Goal: Task Accomplishment & Management: Manage account settings

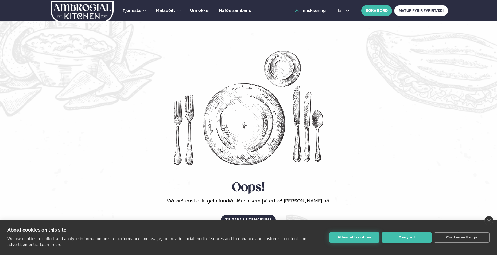
click at [351, 241] on button "Allow all cookies" at bounding box center [354, 238] width 50 height 10
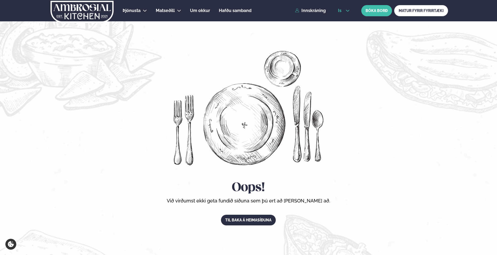
click at [349, 11] on icon at bounding box center [347, 11] width 4 height 4
click at [344, 20] on link "en" at bounding box center [344, 20] width 20 height 11
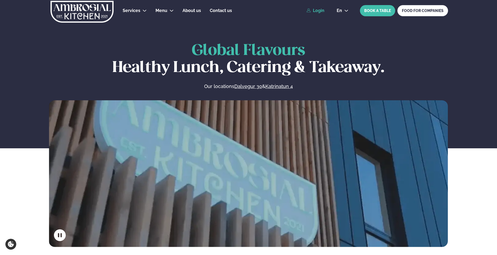
click at [313, 10] on link "Login" at bounding box center [315, 10] width 18 height 5
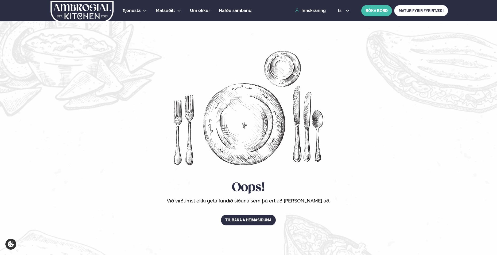
click at [344, 13] on div "is en is BÓKA BORÐ MATUR FYRIR FYRIRTÆKI" at bounding box center [391, 10] width 114 height 11
click at [343, 9] on button "is" at bounding box center [344, 11] width 20 height 4
click at [340, 22] on link "en" at bounding box center [344, 20] width 20 height 11
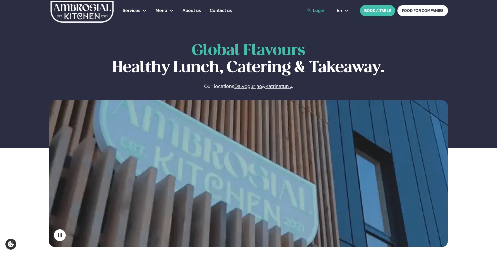
click at [316, 11] on link "Login" at bounding box center [315, 10] width 18 height 5
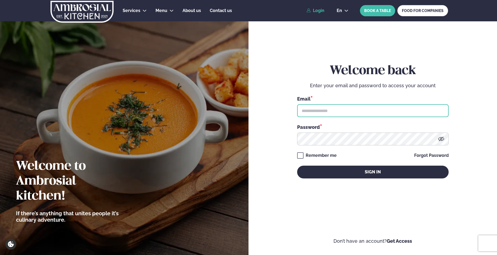
click at [332, 114] on input "text" at bounding box center [373, 110] width 152 height 13
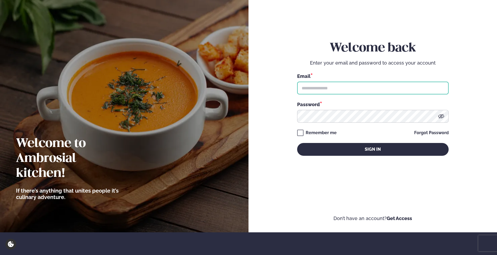
scroll to position [80, 0]
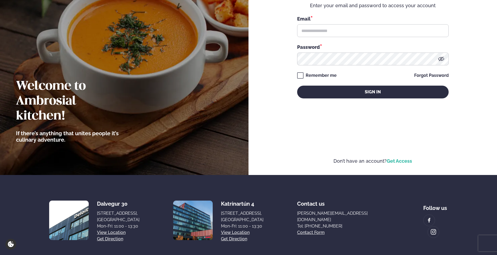
click at [395, 161] on link "Get Access" at bounding box center [399, 161] width 25 height 6
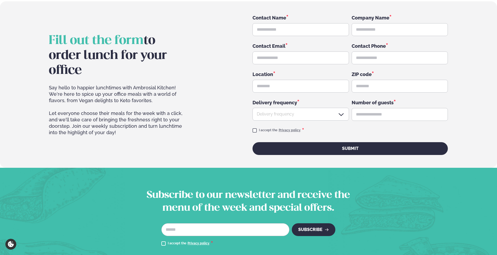
scroll to position [807, 0]
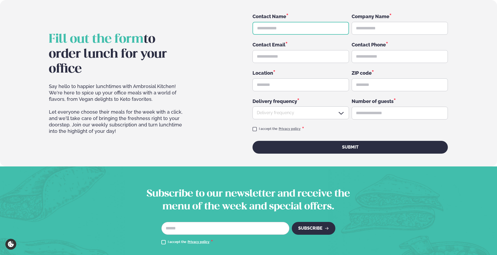
click at [267, 25] on input "text" at bounding box center [301, 28] width 96 height 13
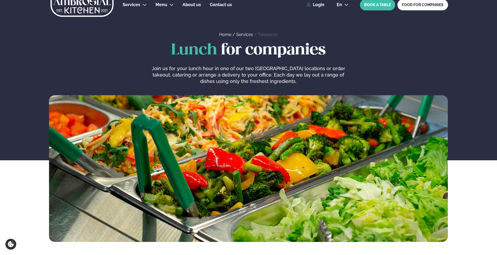
scroll to position [0, 0]
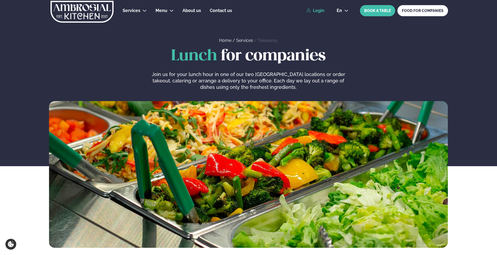
click at [320, 8] on link "Login" at bounding box center [315, 10] width 18 height 5
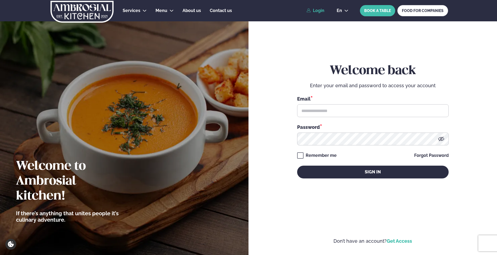
click at [397, 243] on link "Get Access" at bounding box center [399, 242] width 25 height 6
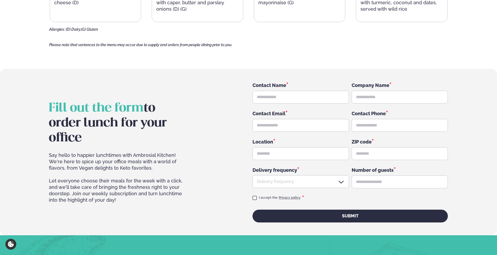
scroll to position [740, 0]
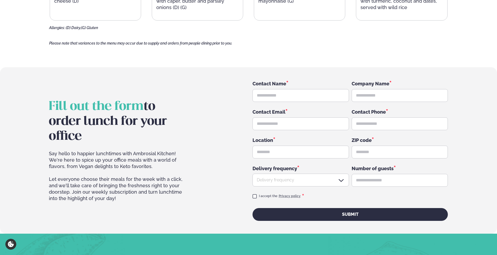
drag, startPoint x: 50, startPoint y: 153, endPoint x: 131, endPoint y: 200, distance: 93.9
click at [131, 200] on div "Say hello to happier lunchtimes with Ambrosial Kitchen! We're here to spice up …" at bounding box center [119, 186] width 141 height 71
drag, startPoint x: 131, startPoint y: 200, endPoint x: 109, endPoint y: 194, distance: 22.8
click at [109, 194] on div "Say hello to happier lunchtimes with Ambrosial Kitchen! We're here to spice up …" at bounding box center [119, 186] width 141 height 71
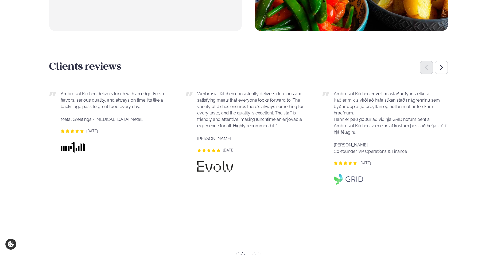
scroll to position [366, 0]
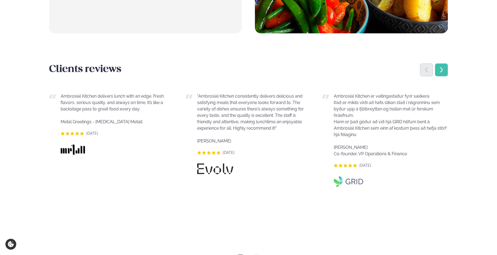
click at [441, 73] on div "Next slide" at bounding box center [441, 70] width 13 height 13
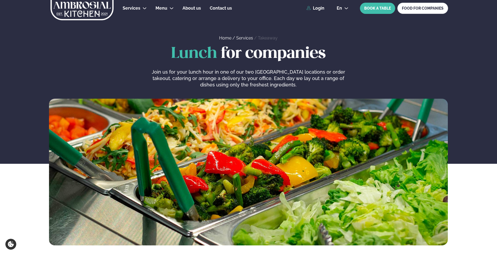
scroll to position [0, 0]
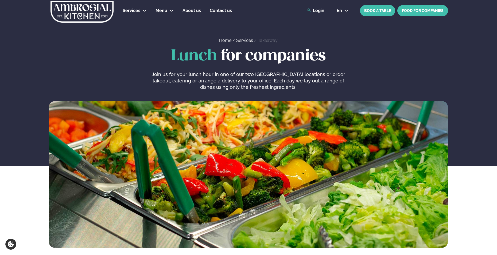
click at [413, 12] on link "FOOD FOR COMPANIES" at bounding box center [422, 10] width 51 height 11
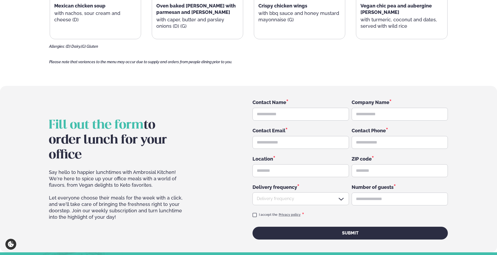
scroll to position [561, 0]
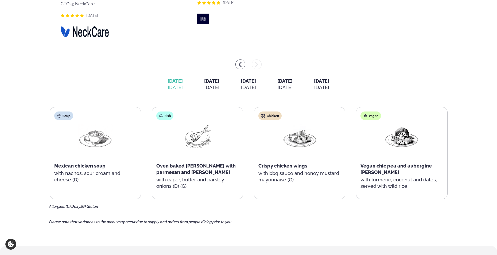
click at [176, 164] on span "Oven baked [PERSON_NAME] with parmesan and [PERSON_NAME]" at bounding box center [195, 169] width 79 height 12
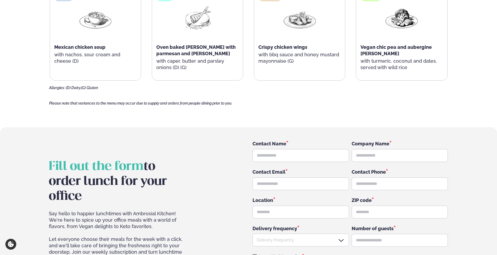
scroll to position [721, 0]
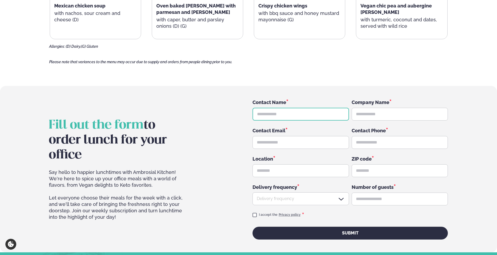
click at [270, 112] on input "text" at bounding box center [301, 114] width 96 height 13
click at [219, 147] on div "Fill out the form to order lunch for your office Say hello to happier lunchtime…" at bounding box center [248, 169] width 399 height 141
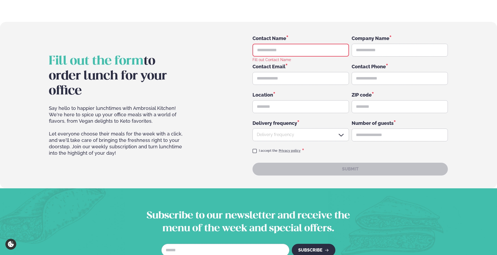
scroll to position [802, 0]
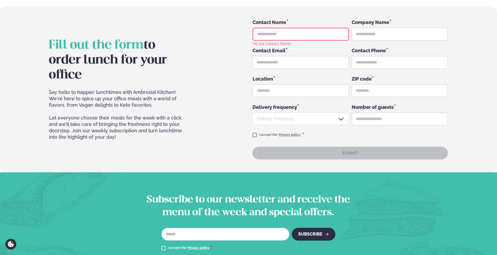
click at [290, 118] on div at bounding box center [301, 119] width 96 height 13
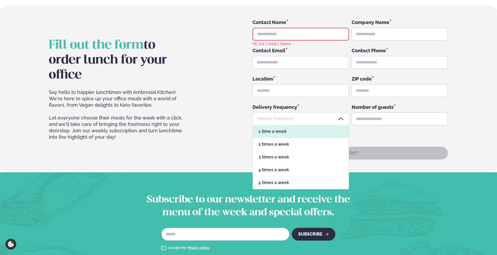
scroll to position [64, 96]
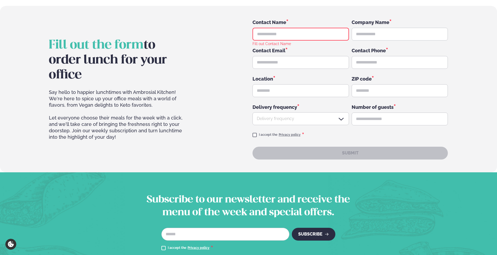
click at [234, 122] on div "Fill out the form to order lunch for your office Say hello to happier lunchtime…" at bounding box center [248, 89] width 399 height 141
click at [391, 123] on input "text" at bounding box center [400, 119] width 96 height 13
click at [386, 121] on input "text" at bounding box center [400, 119] width 96 height 13
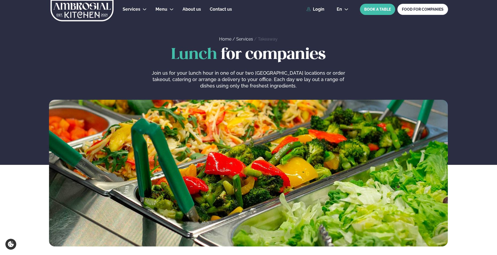
scroll to position [0, 0]
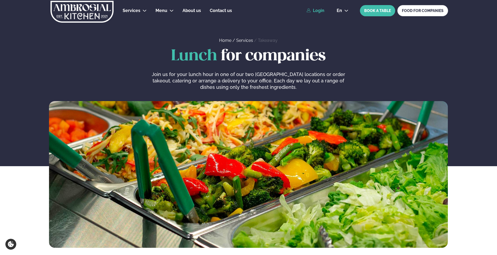
click at [321, 10] on link "Login" at bounding box center [315, 10] width 18 height 5
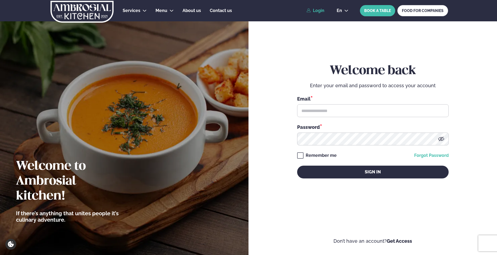
click at [439, 156] on link "Forgot Password" at bounding box center [431, 156] width 34 height 4
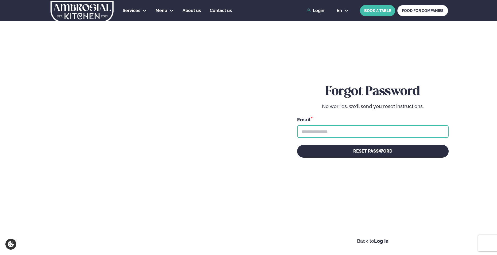
click at [344, 129] on input "text" at bounding box center [373, 131] width 152 height 13
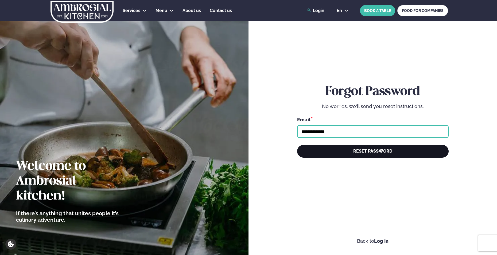
type input "**********"
click at [363, 147] on button "Reset Password" at bounding box center [373, 151] width 152 height 13
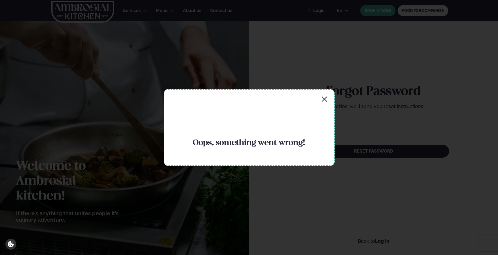
click at [324, 100] on icon "button" at bounding box center [324, 99] width 5 height 5
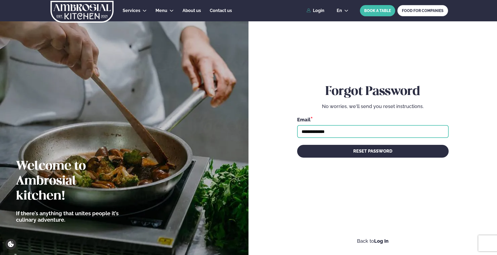
drag, startPoint x: 340, startPoint y: 130, endPoint x: 296, endPoint y: 133, distance: 43.9
click at [296, 133] on div "**********" at bounding box center [373, 126] width 216 height 236
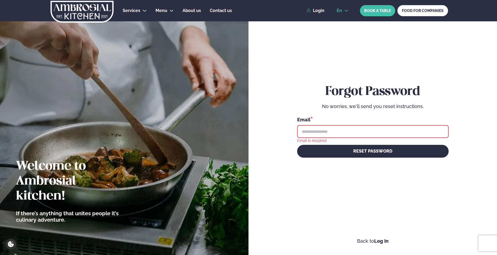
click at [339, 11] on span "en" at bounding box center [339, 11] width 5 height 4
click at [340, 11] on span "en" at bounding box center [339, 11] width 5 height 4
click at [313, 12] on link "Login" at bounding box center [315, 10] width 18 height 5
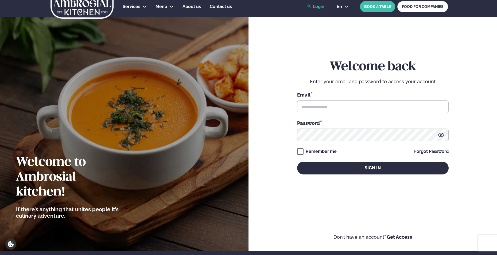
scroll to position [107, 0]
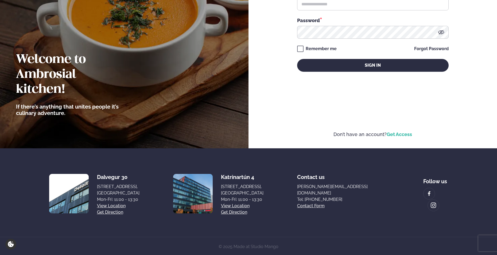
click at [402, 135] on link "Get Access" at bounding box center [399, 135] width 25 height 6
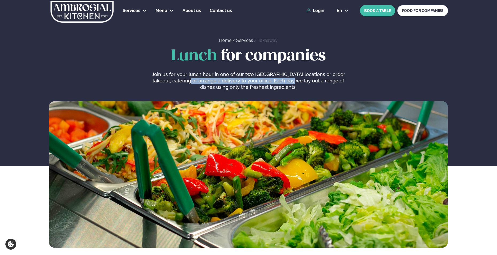
drag, startPoint x: 166, startPoint y: 79, endPoint x: 266, endPoint y: 81, distance: 100.5
click at [266, 81] on p "Join us for your lunch hour in one of our two Reykjavik locations or order take…" at bounding box center [248, 80] width 202 height 19
drag, startPoint x: 266, startPoint y: 81, endPoint x: 265, endPoint y: 85, distance: 4.4
click at [265, 85] on p "Join us for your lunch hour in one of our two Reykjavik locations or order take…" at bounding box center [248, 80] width 202 height 19
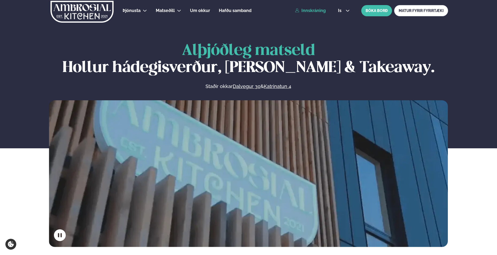
click at [320, 10] on link "Innskráning" at bounding box center [310, 10] width 31 height 5
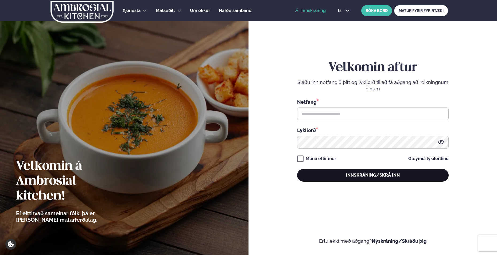
click at [372, 176] on button "Innskráning/Skrá inn" at bounding box center [373, 175] width 152 height 13
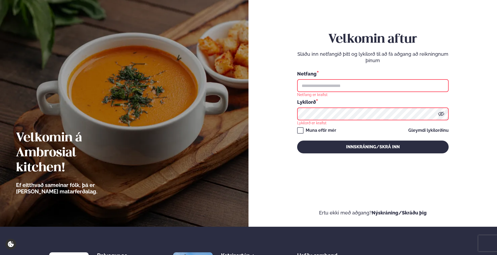
scroll to position [108, 0]
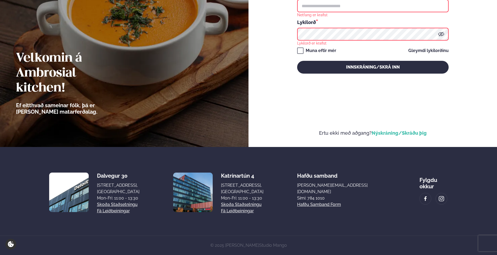
click at [394, 134] on link "Nýskráning/Skráðu þig" at bounding box center [399, 133] width 55 height 6
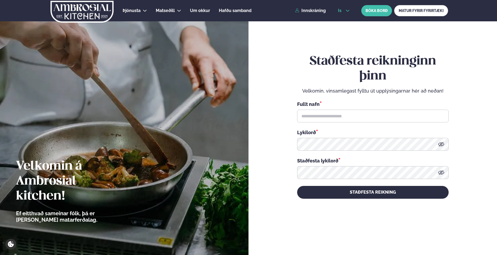
click at [347, 9] on icon at bounding box center [347, 11] width 4 height 4
click at [341, 18] on link "en" at bounding box center [344, 20] width 20 height 11
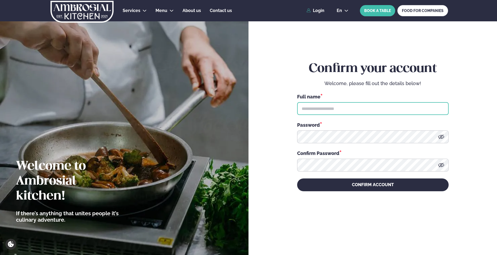
click at [319, 106] on input "text" at bounding box center [373, 108] width 152 height 13
type input "**********"
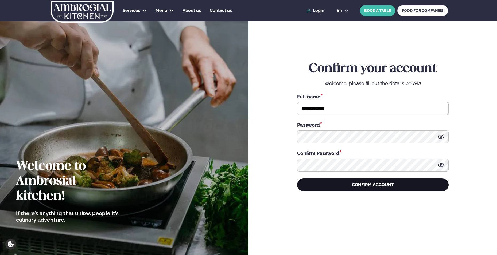
click at [375, 186] on button "CONFIRM ACCOUNT" at bounding box center [373, 185] width 152 height 13
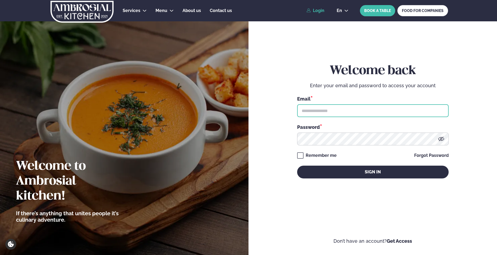
click at [335, 111] on input "text" at bounding box center [373, 110] width 152 height 13
type input "**********"
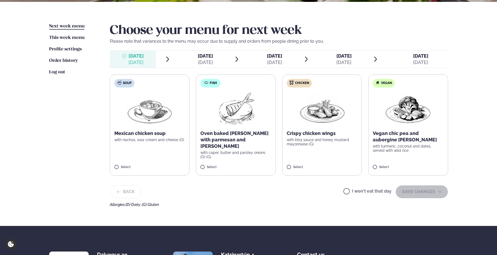
scroll to position [107, 0]
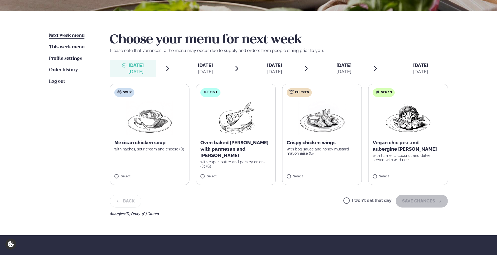
click at [348, 200] on label "I won't eat that day" at bounding box center [367, 202] width 48 height 6
click at [211, 70] on div "[DATE]" at bounding box center [205, 72] width 15 height 6
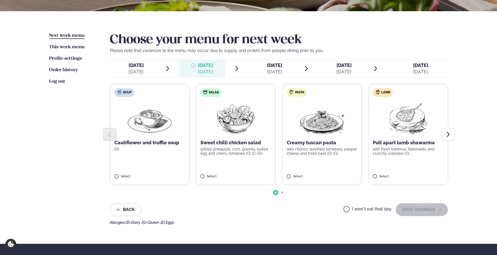
click at [153, 67] on span "Monday Mon. Oct 6" at bounding box center [133, 68] width 46 height 17
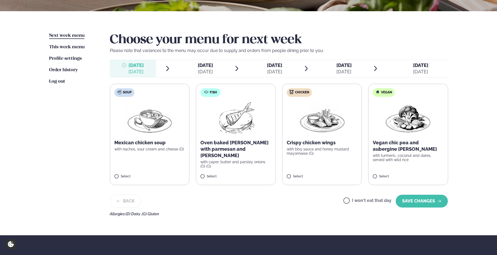
click at [205, 68] on div "Tuesday Tue." at bounding box center [205, 65] width 15 height 6
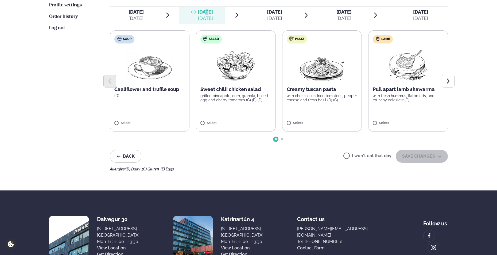
scroll to position [134, 0]
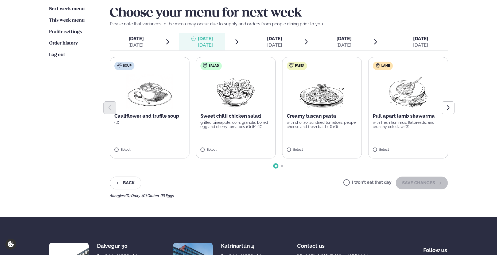
click at [197, 197] on div "Allergies: (D) Dairy , (G) Gluten , (E) Eggs" at bounding box center [279, 196] width 338 height 4
click at [450, 105] on icon "Next slide" at bounding box center [448, 108] width 6 height 6
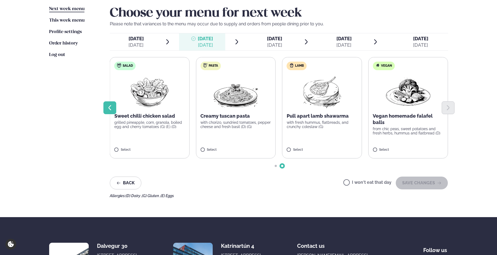
click at [110, 106] on icon "Previous slide" at bounding box center [109, 107] width 3 height 5
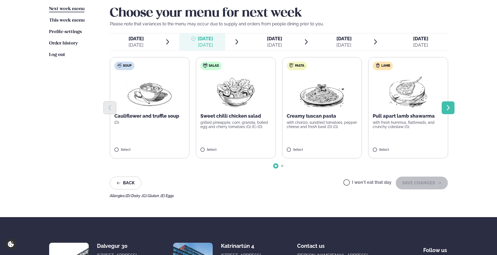
click at [445, 112] on button "Next slide" at bounding box center [448, 108] width 13 height 13
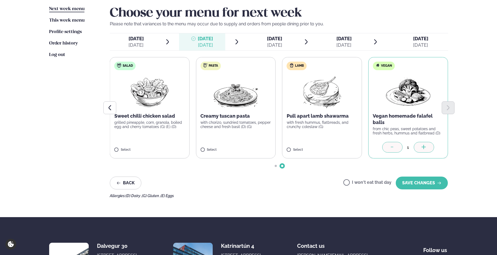
click at [267, 36] on span "[DATE]" at bounding box center [274, 39] width 15 height 6
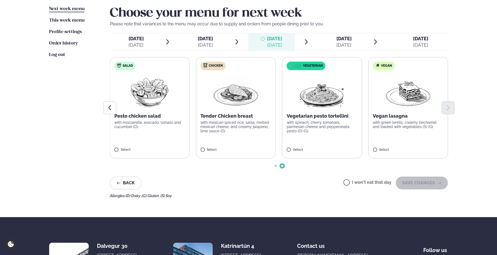
click at [202, 39] on span "[DATE]" at bounding box center [205, 39] width 15 height 6
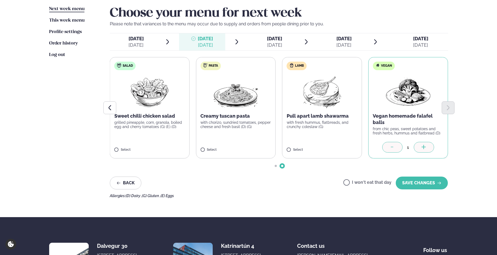
click at [245, 41] on ul "Monday Mon. Oct 6 Tuesday Tue. Oct 7 Wednesday Wed. Oct 8 Thursday Thu. Oct 9 F…" at bounding box center [279, 41] width 338 height 17
click at [251, 39] on span "Wednesday Wed. Oct 8" at bounding box center [271, 41] width 46 height 17
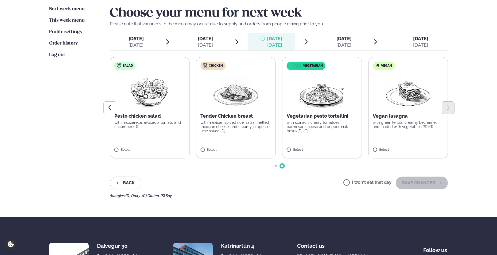
click at [210, 39] on span "[DATE]" at bounding box center [205, 39] width 15 height 6
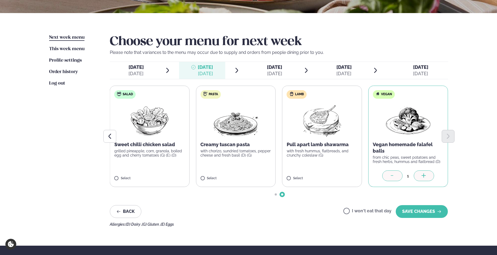
scroll to position [107, 0]
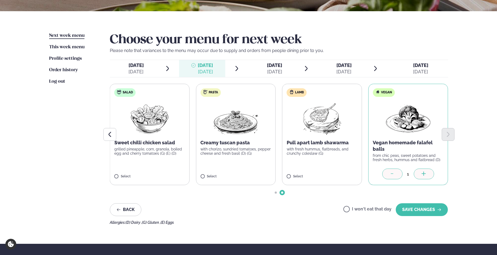
click at [277, 68] on span "[DATE]" at bounding box center [274, 66] width 15 height 6
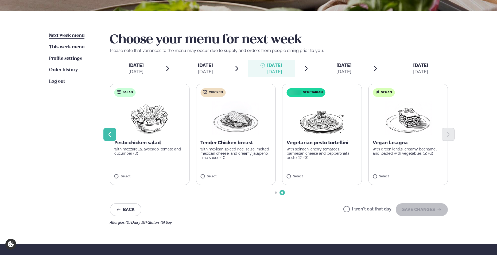
click at [108, 135] on icon "Previous slide" at bounding box center [110, 134] width 6 height 6
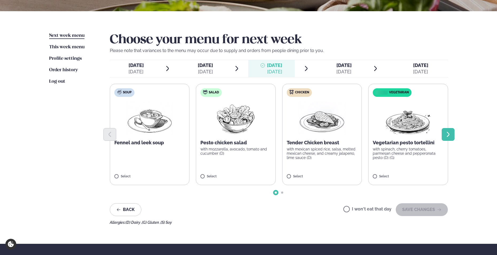
click at [446, 130] on button "Next slide" at bounding box center [448, 134] width 13 height 13
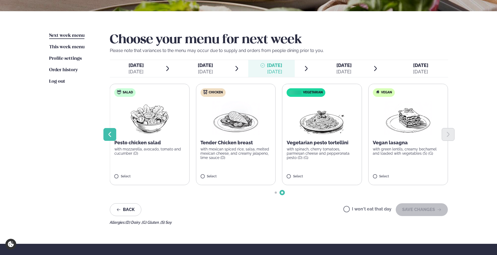
click at [107, 133] on icon "Previous slide" at bounding box center [110, 134] width 6 height 6
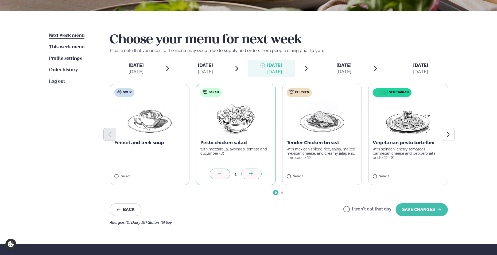
click at [213, 72] on div "[DATE]" at bounding box center [205, 72] width 15 height 6
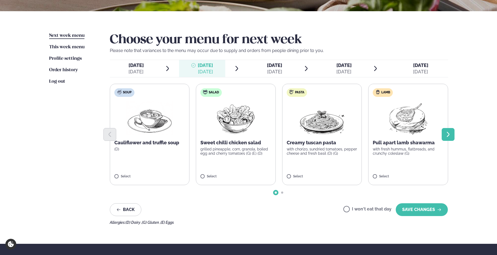
click at [452, 135] on button "Next slide" at bounding box center [448, 134] width 13 height 13
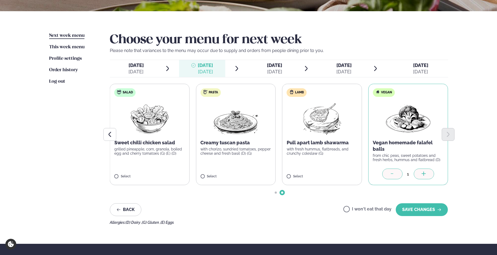
click at [267, 66] on span "[DATE]" at bounding box center [274, 66] width 15 height 6
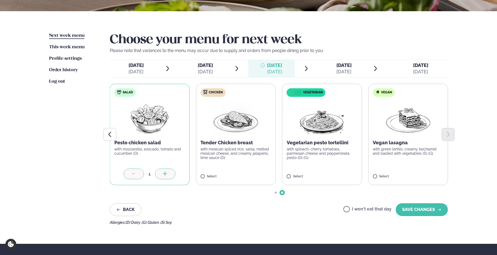
click at [332, 67] on span "Thursday Thu. Oct 9" at bounding box center [341, 68] width 46 height 17
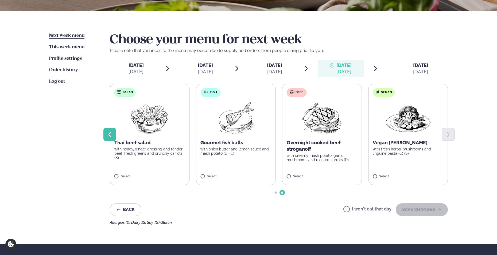
click at [112, 137] on icon "Previous slide" at bounding box center [110, 134] width 6 height 6
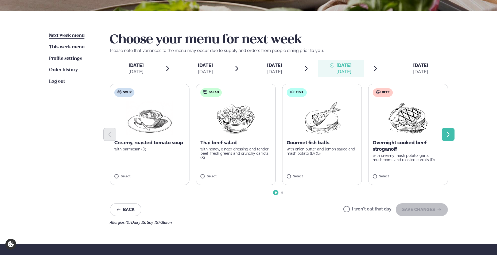
click at [450, 137] on icon "Next slide" at bounding box center [448, 134] width 6 height 6
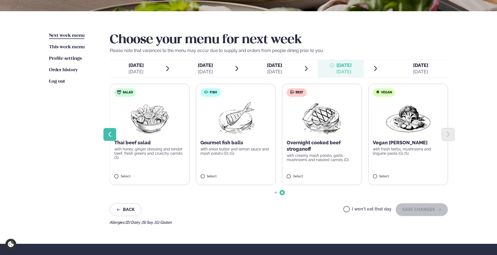
click at [110, 131] on button "Previous slide" at bounding box center [109, 134] width 13 height 13
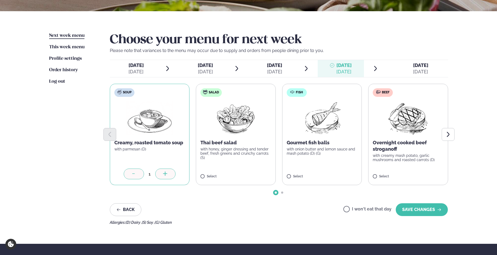
click at [418, 64] on span "[DATE]" at bounding box center [420, 66] width 15 height 6
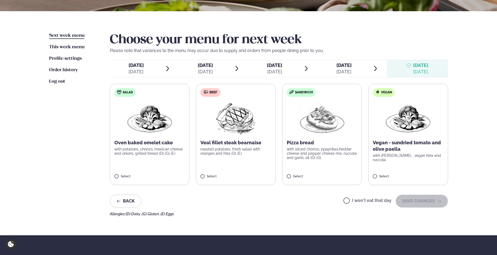
click at [229, 150] on p "roasted potatoes, fresh salad with oranges and feta (D) (E)" at bounding box center [235, 151] width 71 height 9
click at [418, 199] on button "SAVE CHANGES" at bounding box center [422, 201] width 52 height 13
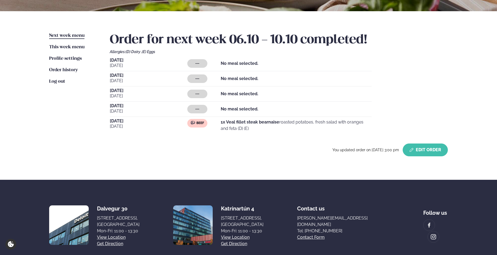
click at [406, 148] on button "Edit Order" at bounding box center [425, 150] width 45 height 13
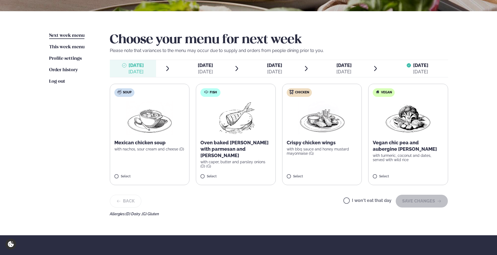
click at [361, 199] on span "I won't eat that day" at bounding box center [367, 202] width 48 height 6
click at [349, 200] on label "I won't eat that day" at bounding box center [367, 202] width 48 height 6
click at [410, 201] on button "SAVE CHANGES" at bounding box center [422, 201] width 52 height 13
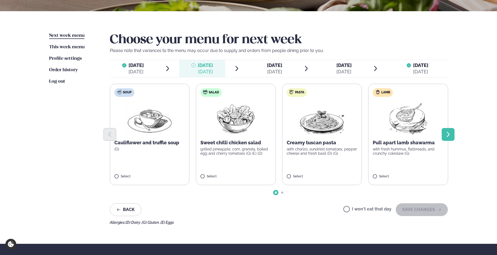
click at [452, 133] on button "Next slide" at bounding box center [448, 134] width 13 height 13
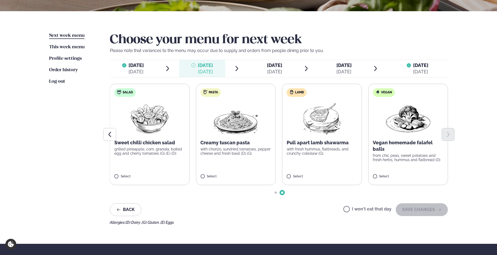
click at [412, 149] on p "Vegan homemade falafel balls" at bounding box center [408, 146] width 71 height 13
click at [409, 208] on button "SAVE CHANGES" at bounding box center [422, 210] width 52 height 13
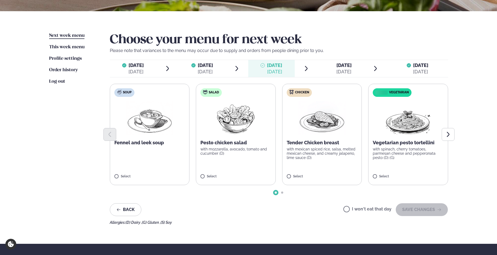
click at [153, 71] on span "Monday Mon. Oct 6" at bounding box center [133, 68] width 46 height 17
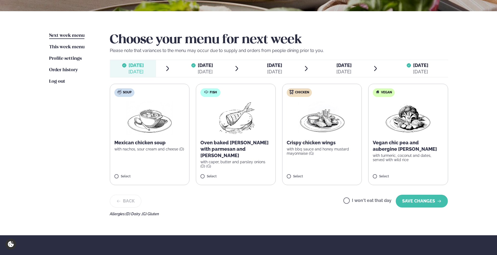
click at [205, 67] on span "[DATE]" at bounding box center [205, 66] width 15 height 6
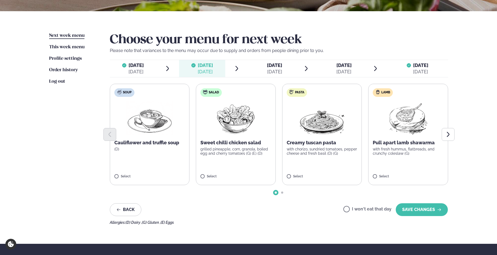
click at [267, 64] on span "[DATE]" at bounding box center [274, 66] width 15 height 6
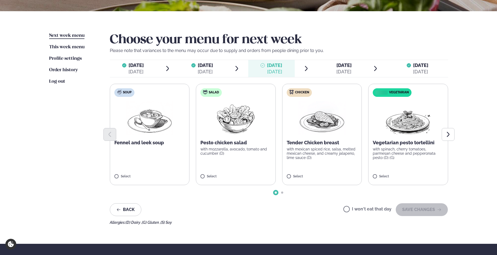
click at [152, 124] on img at bounding box center [149, 118] width 47 height 34
click at [229, 129] on div at bounding box center [279, 134] width 338 height 13
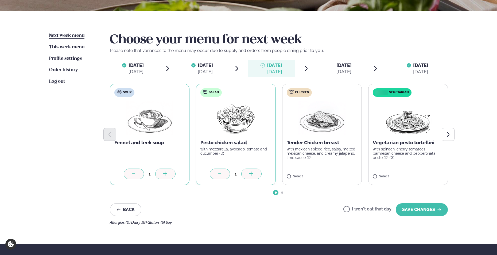
click at [135, 176] on icon at bounding box center [133, 174] width 5 height 5
click at [417, 213] on button "SAVE CHANGES" at bounding box center [422, 210] width 52 height 13
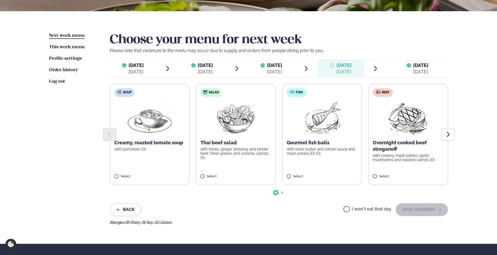
click at [282, 67] on span "[DATE]" at bounding box center [274, 66] width 15 height 6
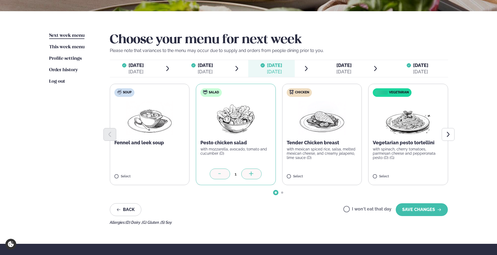
click at [351, 62] on span "Thursday Thu. Oct 9" at bounding box center [341, 68] width 46 height 17
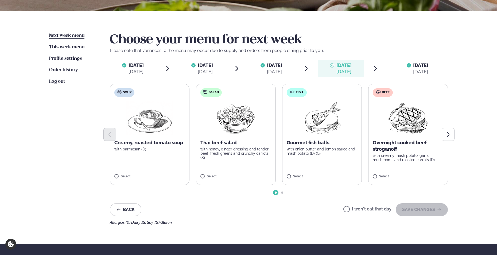
click at [138, 173] on label "Soup Creamy, roasted tomato soup with parmesan (D) Select" at bounding box center [150, 135] width 80 height 102
click at [444, 211] on button "SAVE CHANGES" at bounding box center [422, 210] width 52 height 13
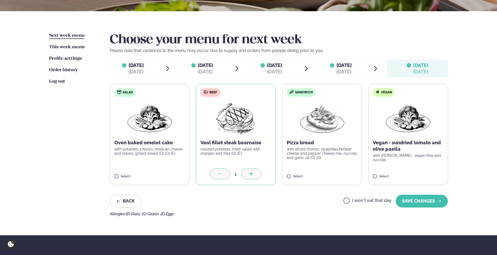
click at [421, 67] on span "[DATE]" at bounding box center [420, 66] width 15 height 6
click at [425, 201] on button "SAVE CHANGES" at bounding box center [422, 201] width 52 height 13
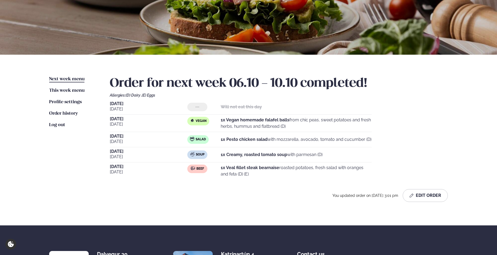
scroll to position [80, 0]
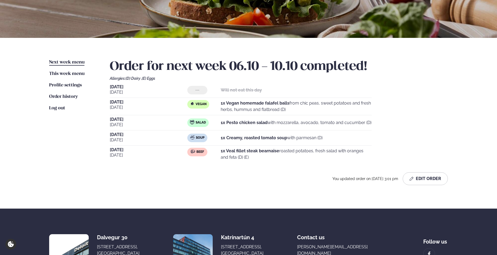
click at [403, 93] on div "Monday Oct 6 --- Will not eat this day Tuesday Oct 7 Vegan 1x Vegan homemade fa…" at bounding box center [279, 124] width 338 height 78
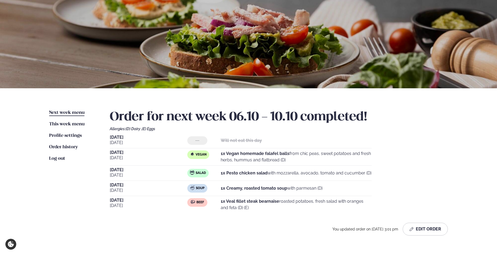
scroll to position [0, 0]
